Goal: Find contact information: Find contact information

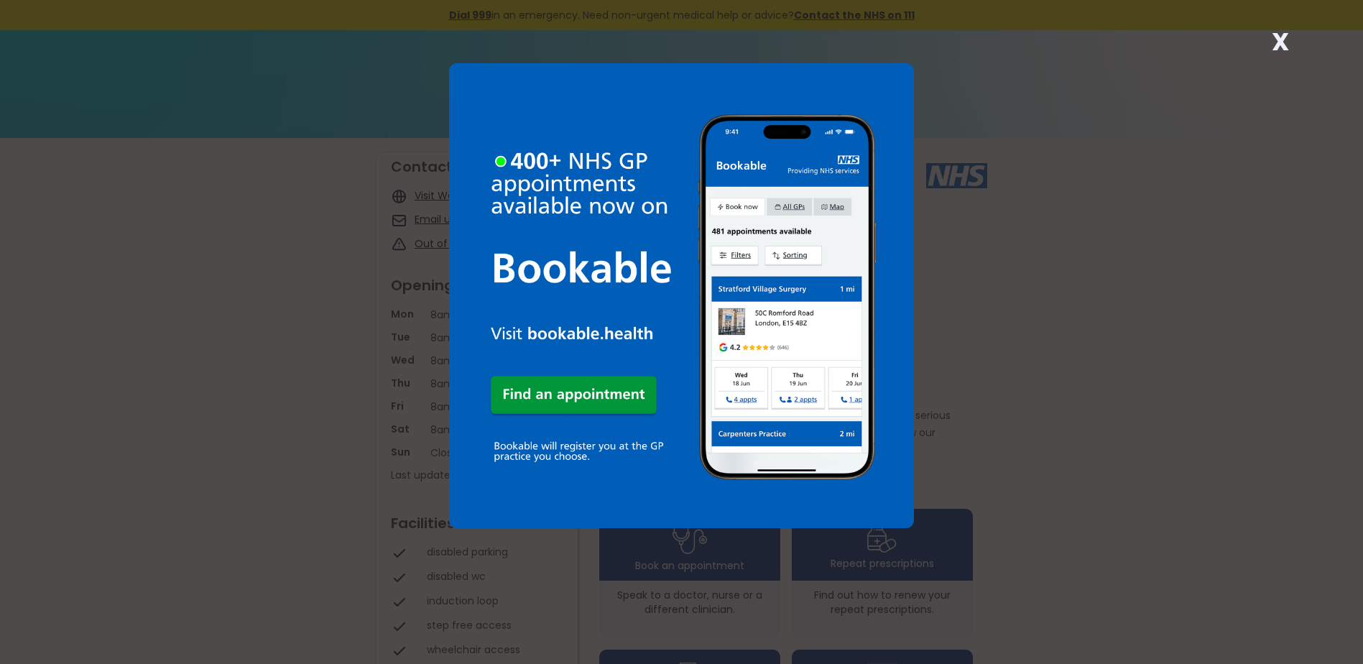
click at [1282, 34] on strong "X" at bounding box center [1279, 41] width 17 height 34
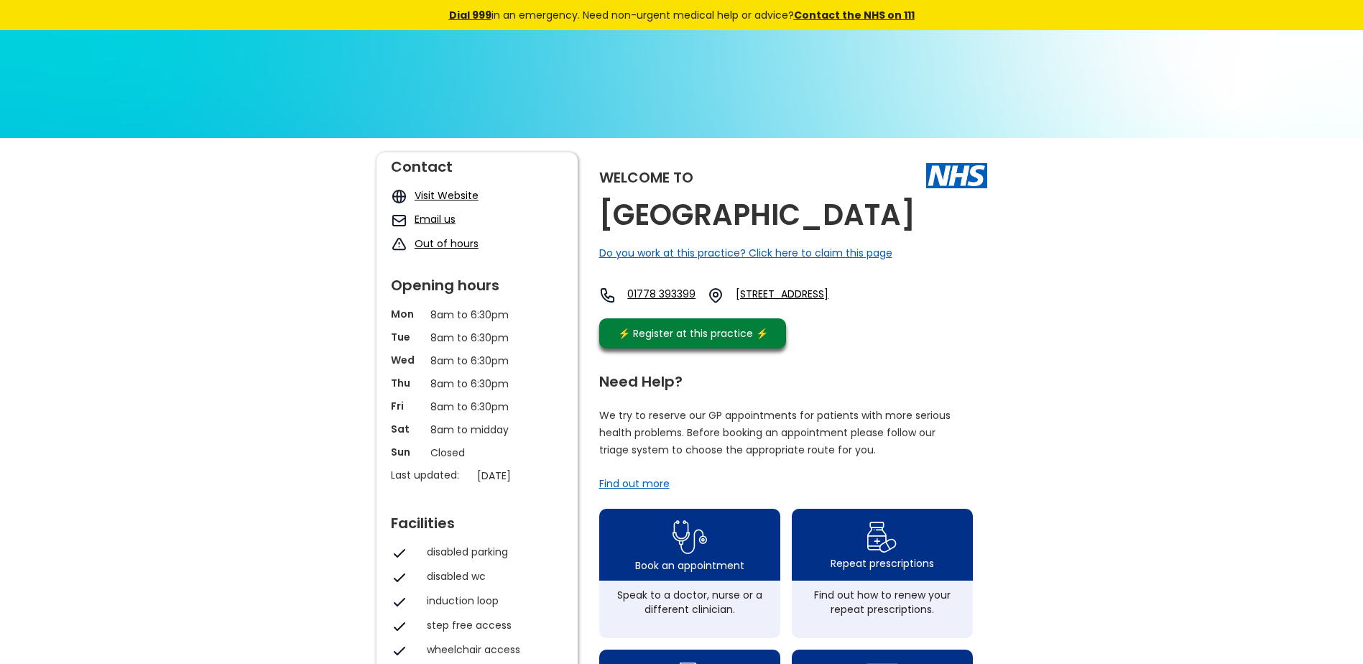
drag, startPoint x: 991, startPoint y: 222, endPoint x: 602, endPoint y: 224, distance: 389.3
copy h2 "[GEOGRAPHIC_DATA]"
click at [695, 297] on link "01778 393399" at bounding box center [661, 295] width 68 height 17
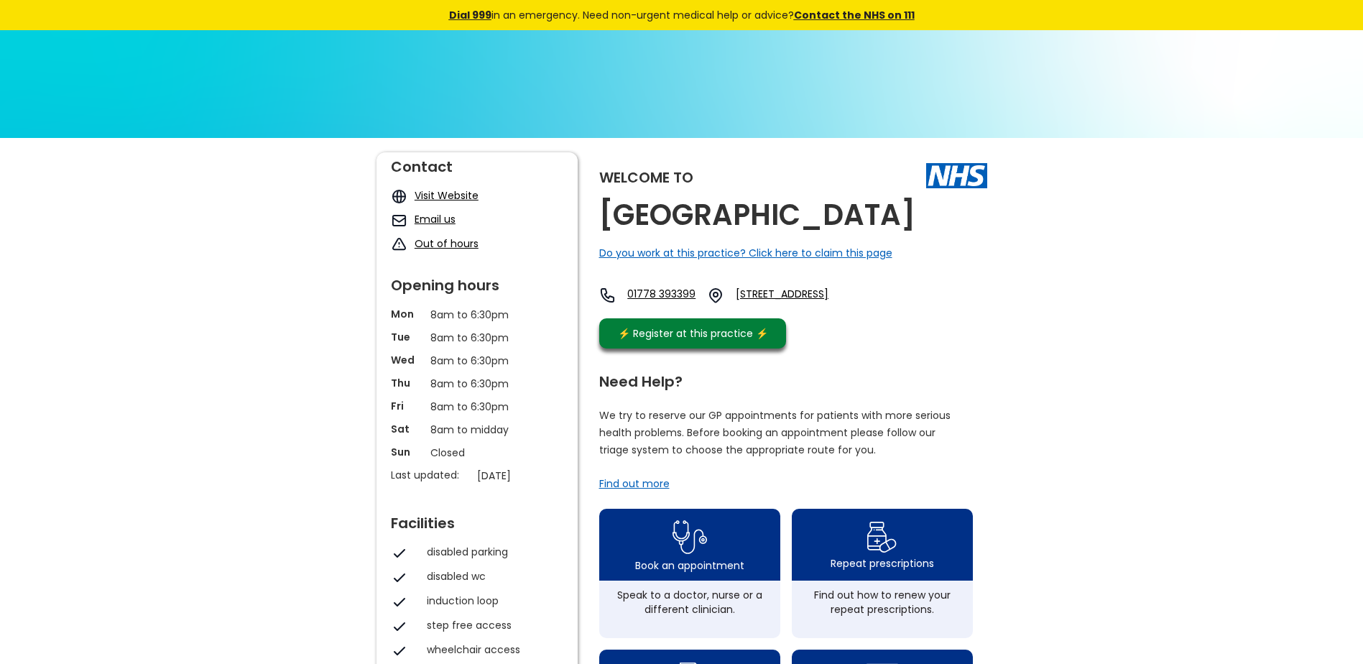
drag, startPoint x: 696, startPoint y: 292, endPoint x: 1060, endPoint y: 290, distance: 363.5
click at [871, 297] on link "[STREET_ADDRESS]" at bounding box center [804, 295] width 136 height 17
